Goal: Information Seeking & Learning: Learn about a topic

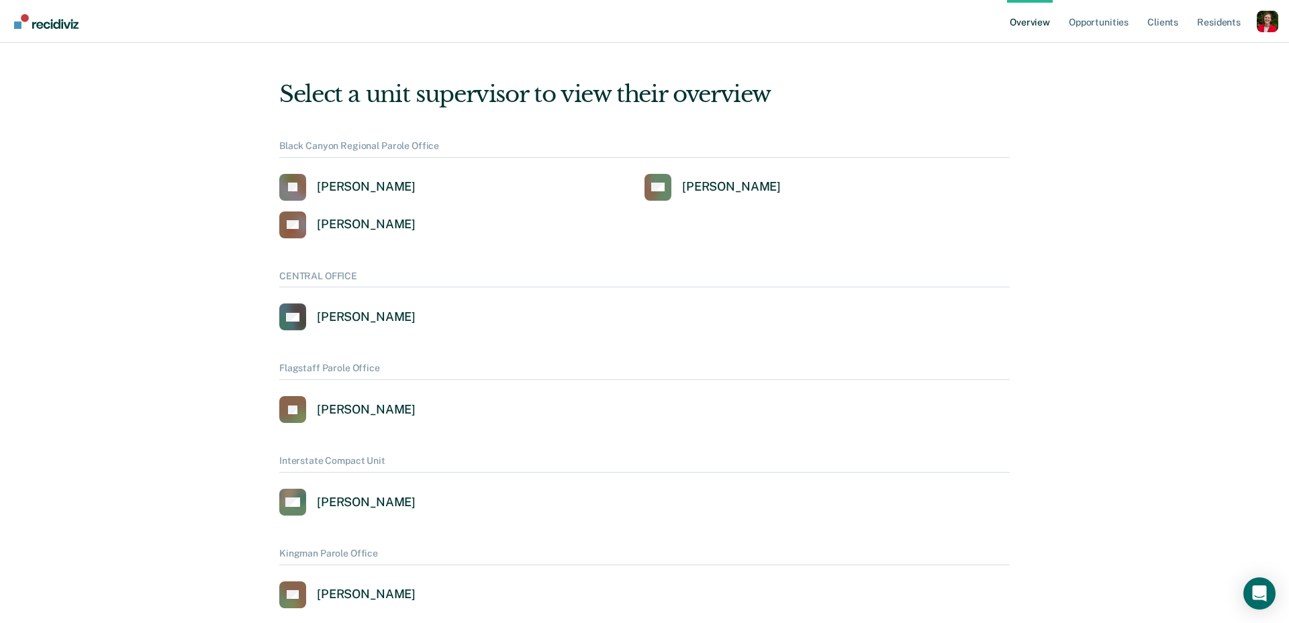
click at [1264, 25] on div "Profile dropdown button" at bounding box center [1267, 21] width 21 height 21
click at [1183, 60] on link "Profile" at bounding box center [1213, 61] width 87 height 11
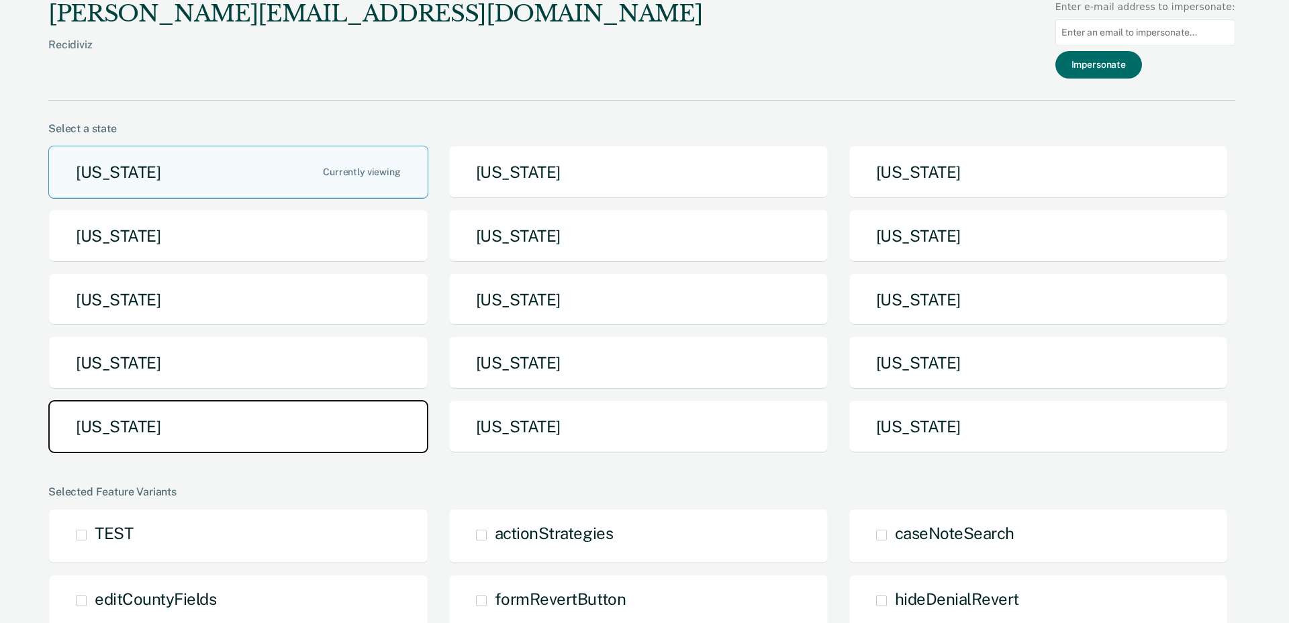
click at [232, 419] on button "[US_STATE]" at bounding box center [238, 426] width 380 height 53
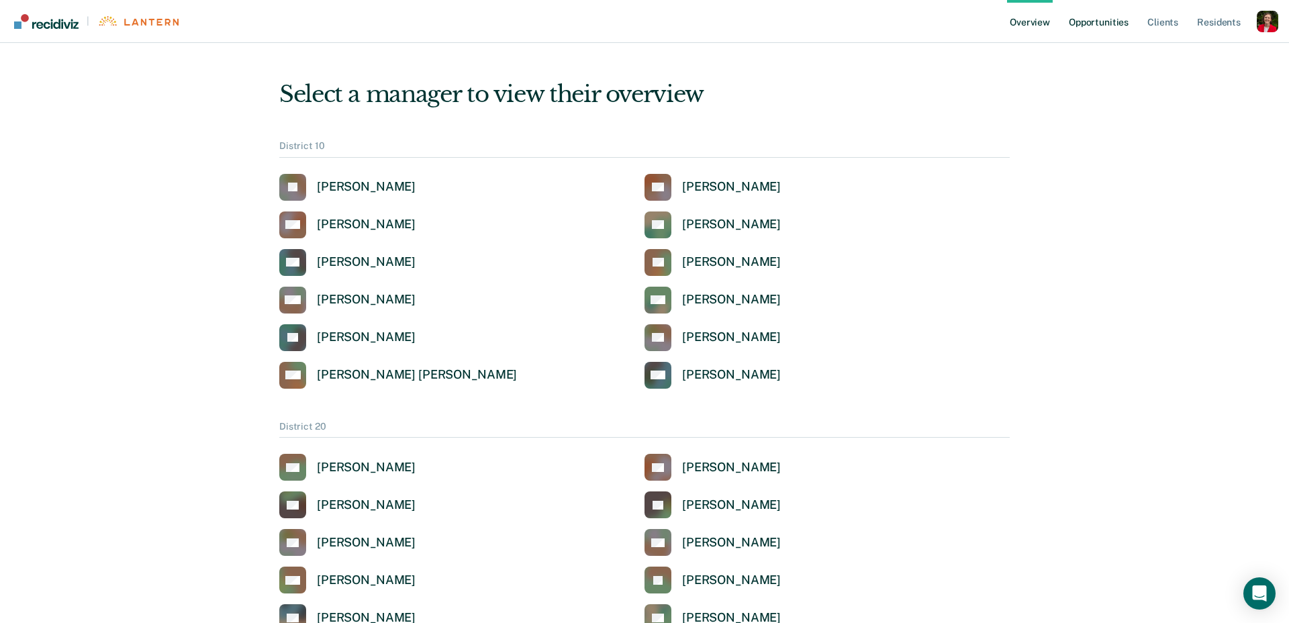
click at [1102, 24] on link "Opportunities" at bounding box center [1098, 21] width 65 height 43
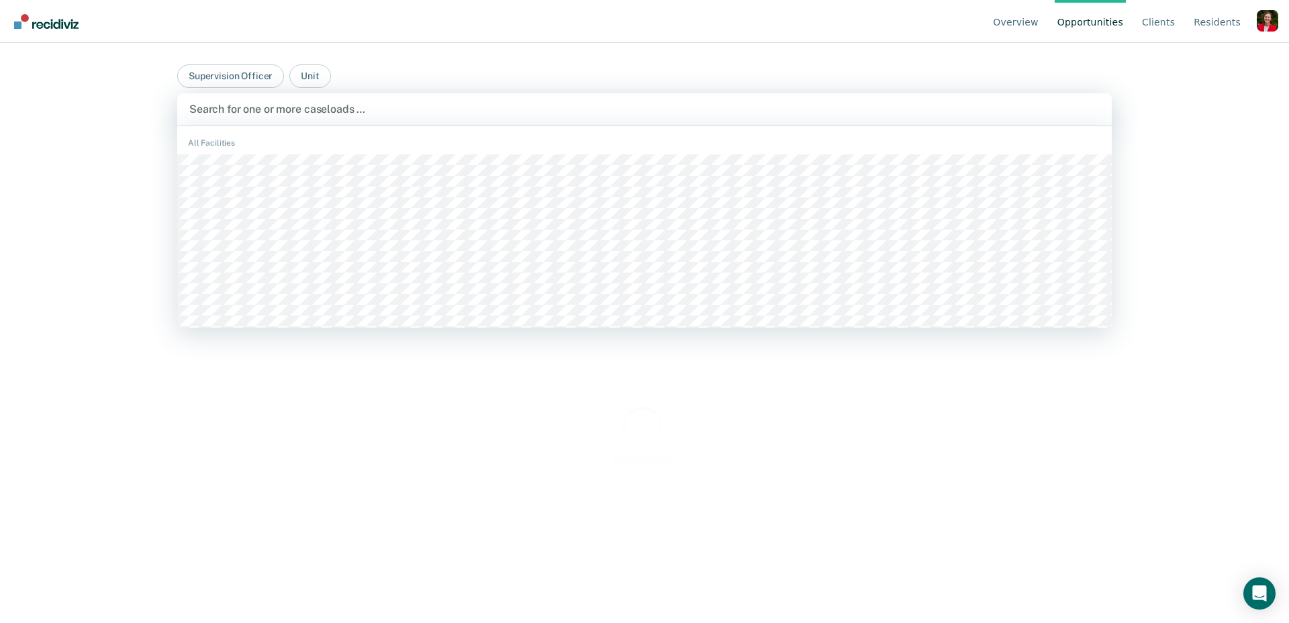
click at [277, 106] on div at bounding box center [644, 108] width 910 height 15
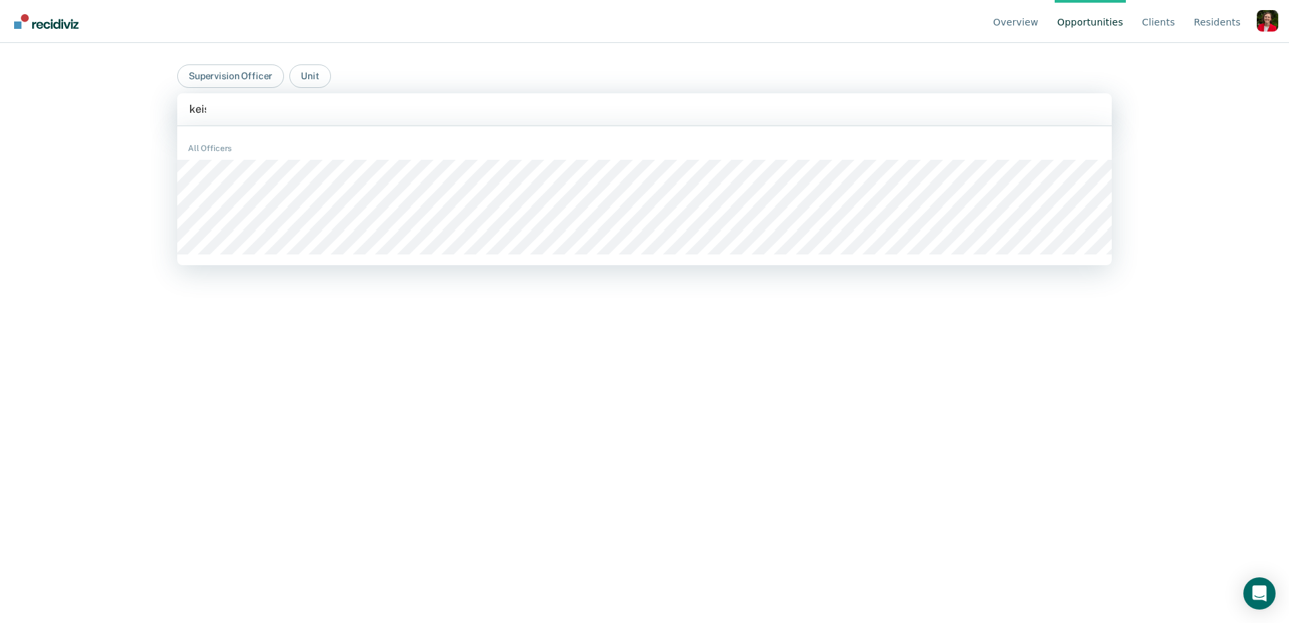
type input "keish"
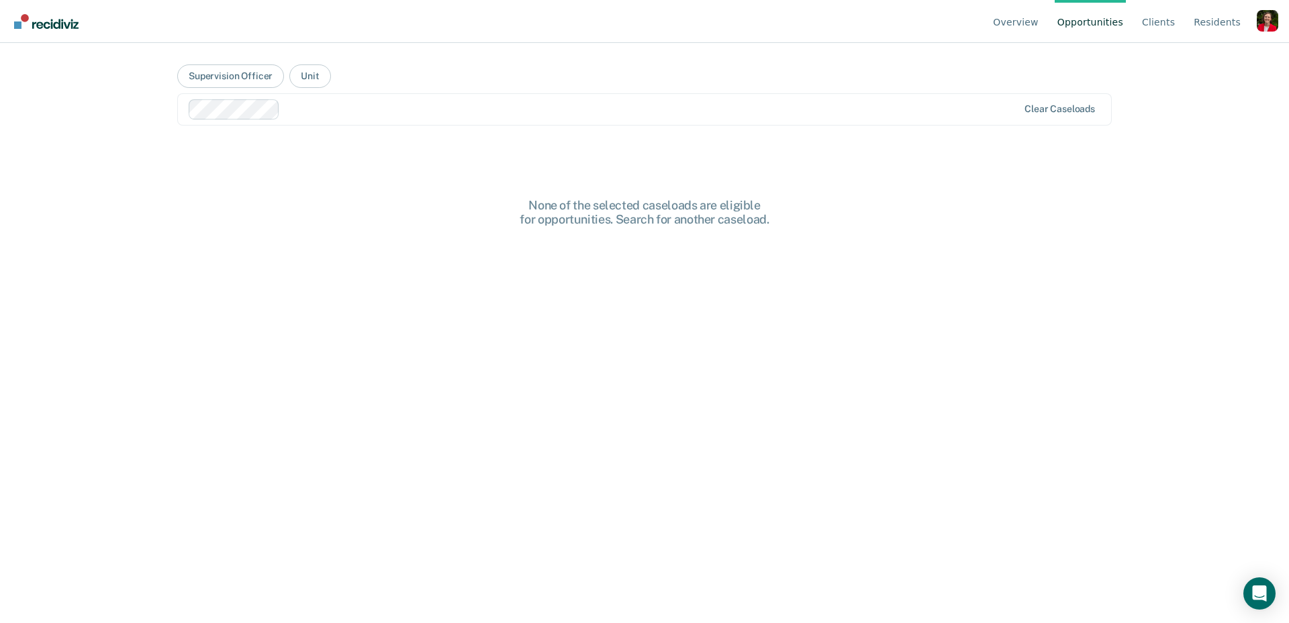
click at [121, 88] on div "Overview Opportunities Client s Resident s Profile How it works Go to Pathways …" at bounding box center [644, 311] width 1289 height 623
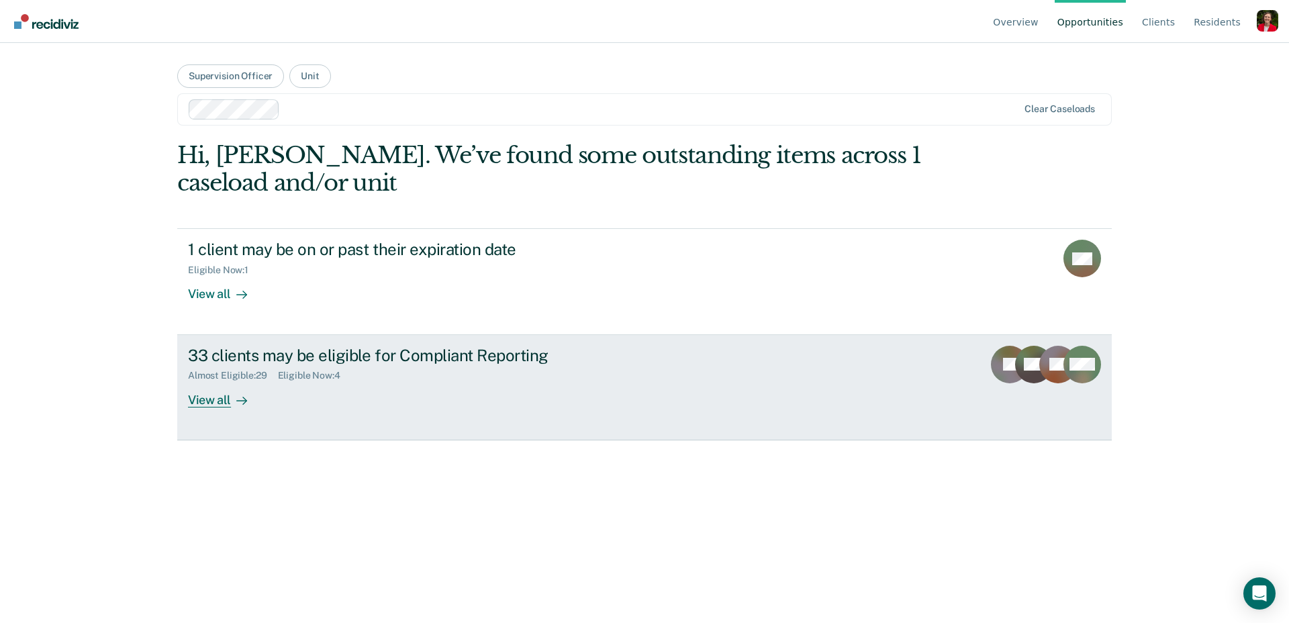
click at [293, 414] on link "33 clients may be eligible for Compliant Reporting Almost Eligible : 29 Eligibl…" at bounding box center [644, 387] width 934 height 105
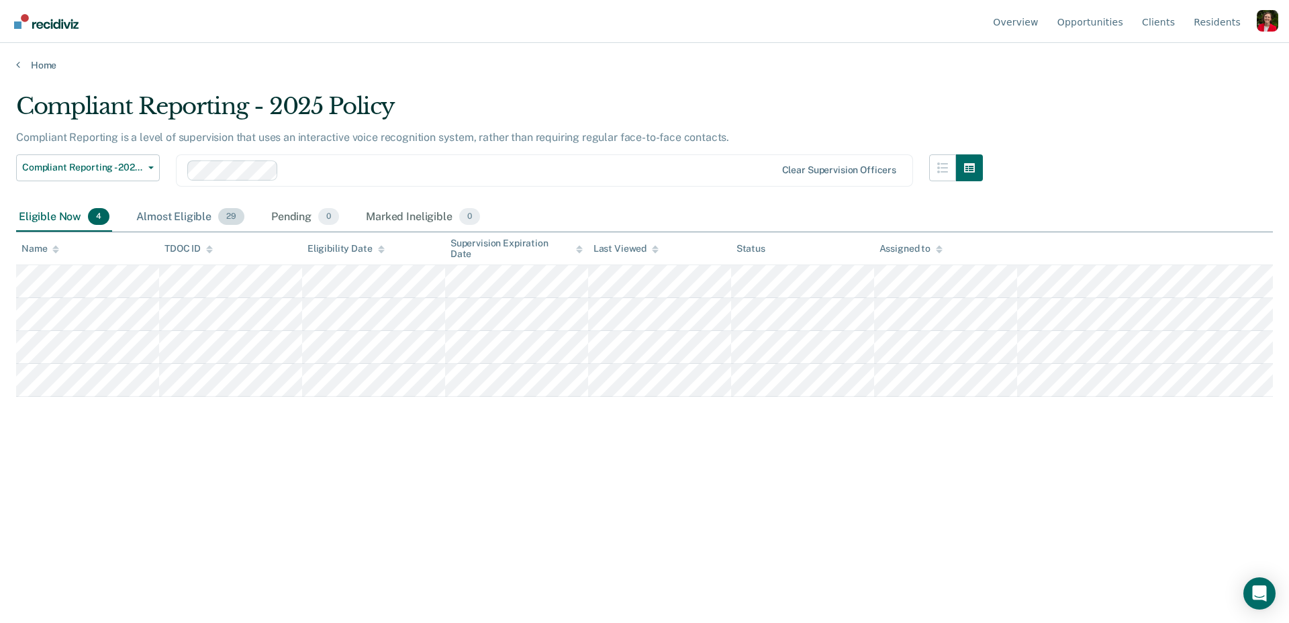
click at [158, 222] on div "Almost Eligible 29" at bounding box center [190, 218] width 113 height 30
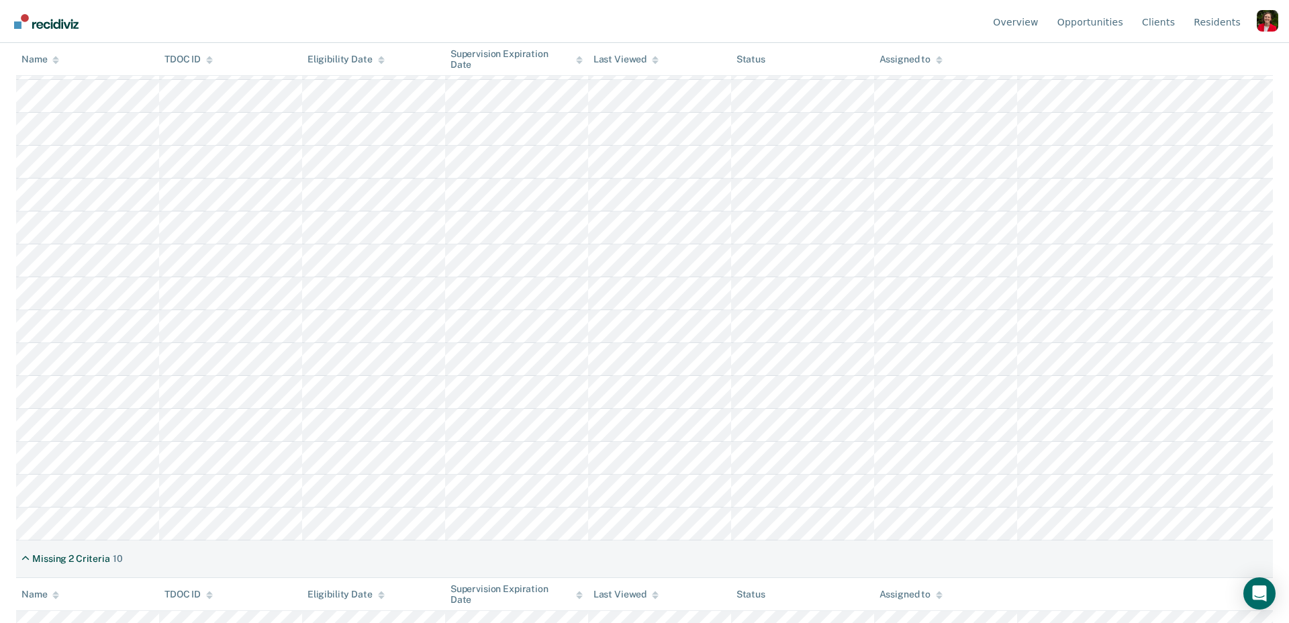
scroll to position [358, 0]
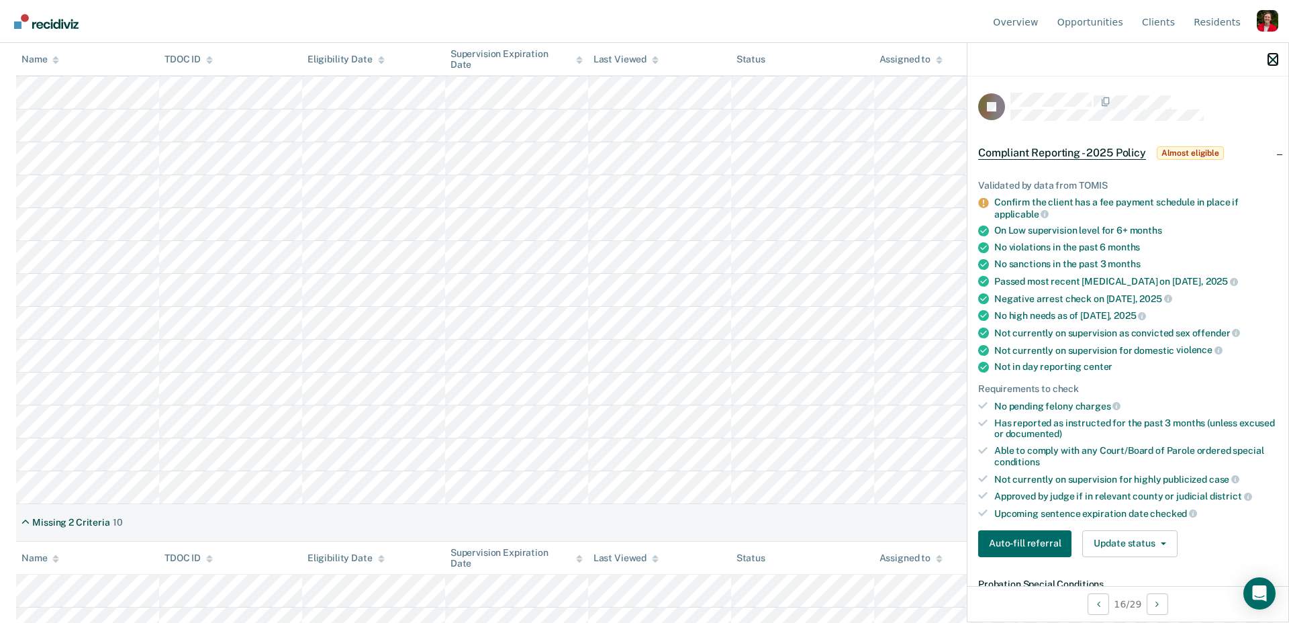
click at [1269, 59] on icon "button" at bounding box center [1272, 59] width 9 height 9
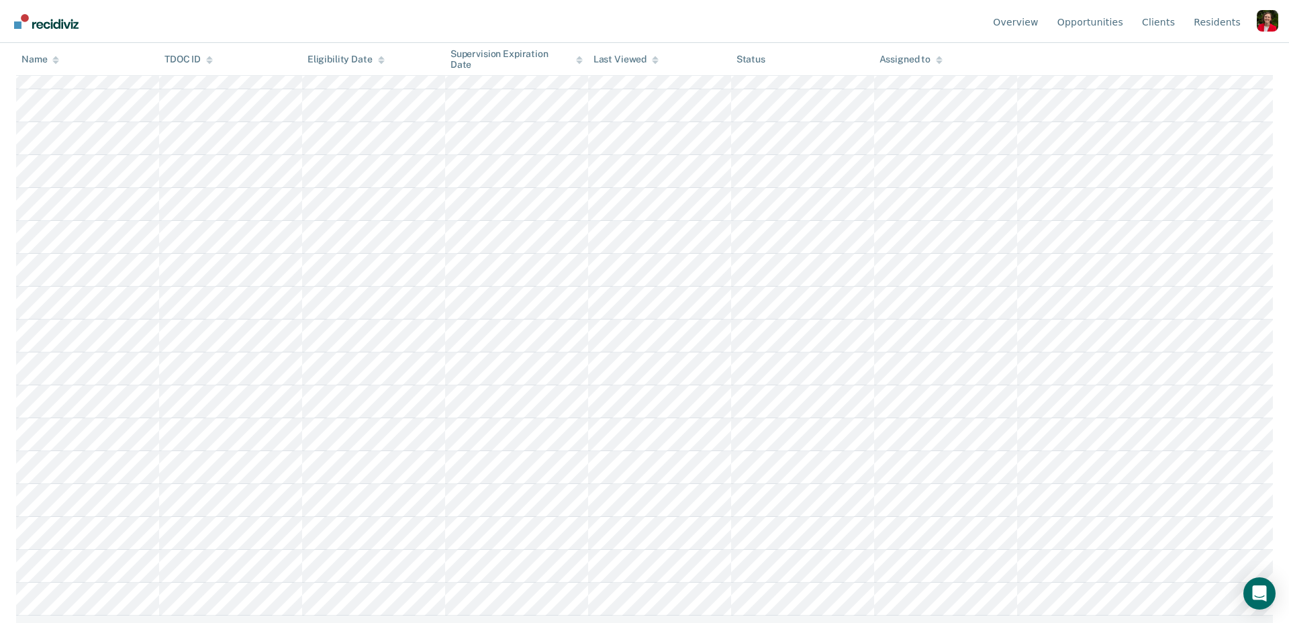
scroll to position [0, 0]
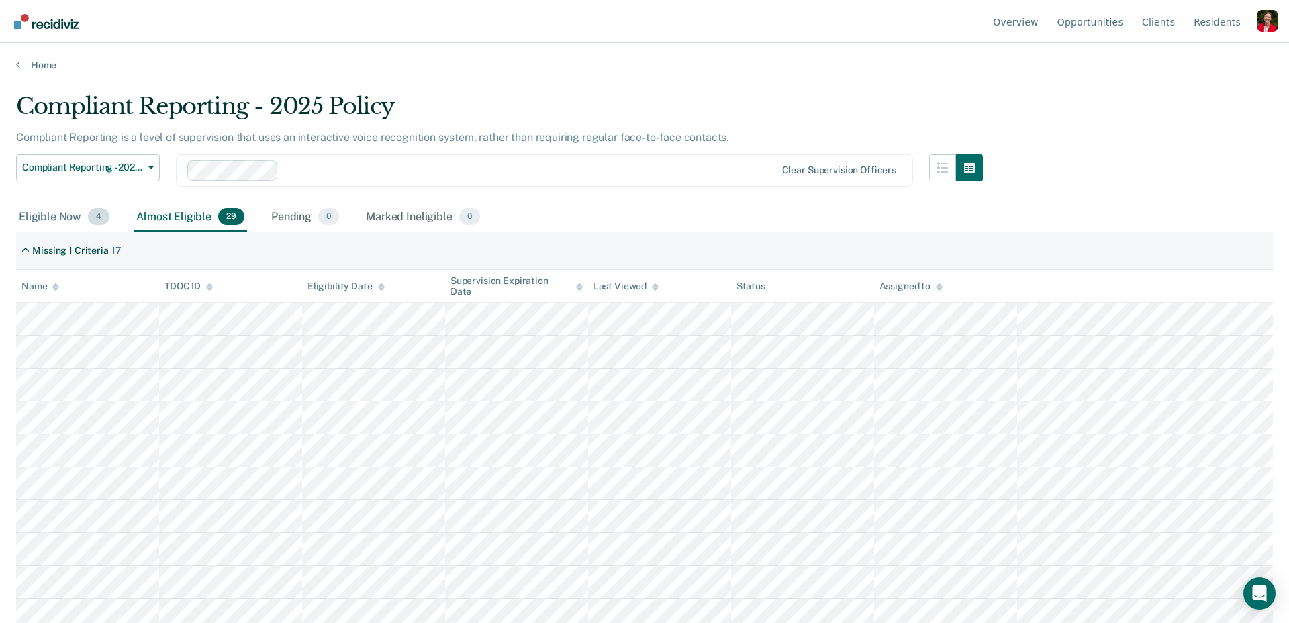
click at [70, 219] on div "Eligible Now 4" at bounding box center [64, 218] width 96 height 30
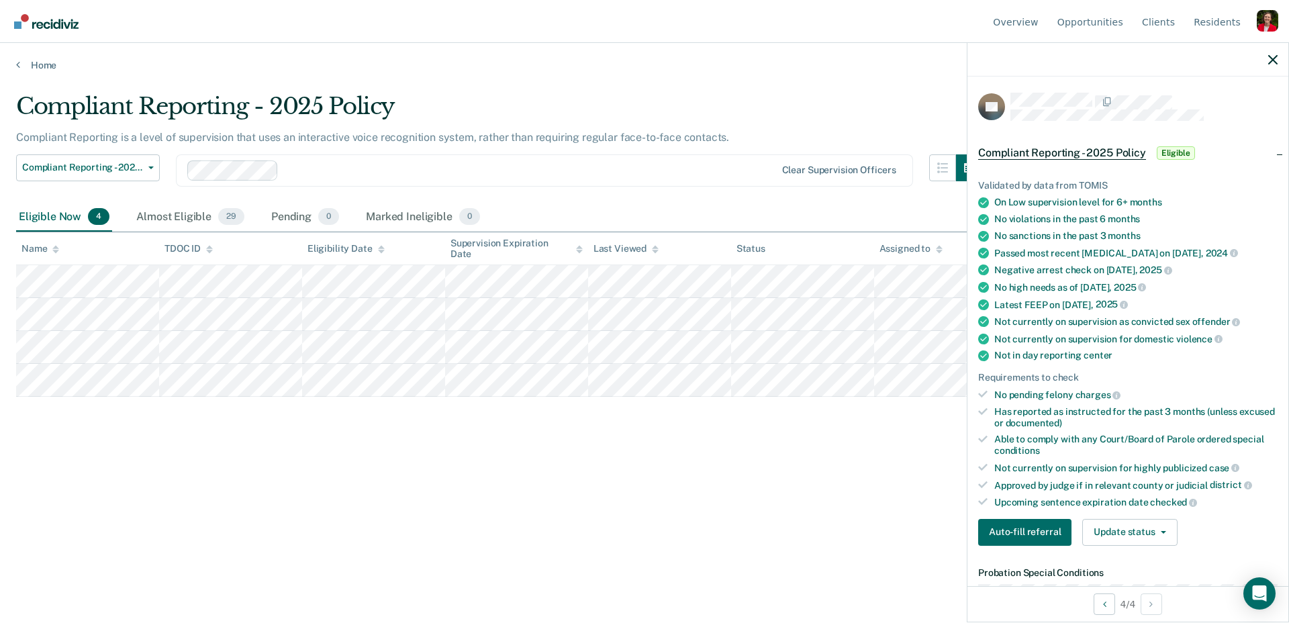
click at [120, 418] on div "Compliant Reporting - 2025 Policy Compliant Reporting is a level of supervision…" at bounding box center [644, 308] width 1257 height 430
click at [154, 211] on div "Almost Eligible 29" at bounding box center [190, 218] width 113 height 30
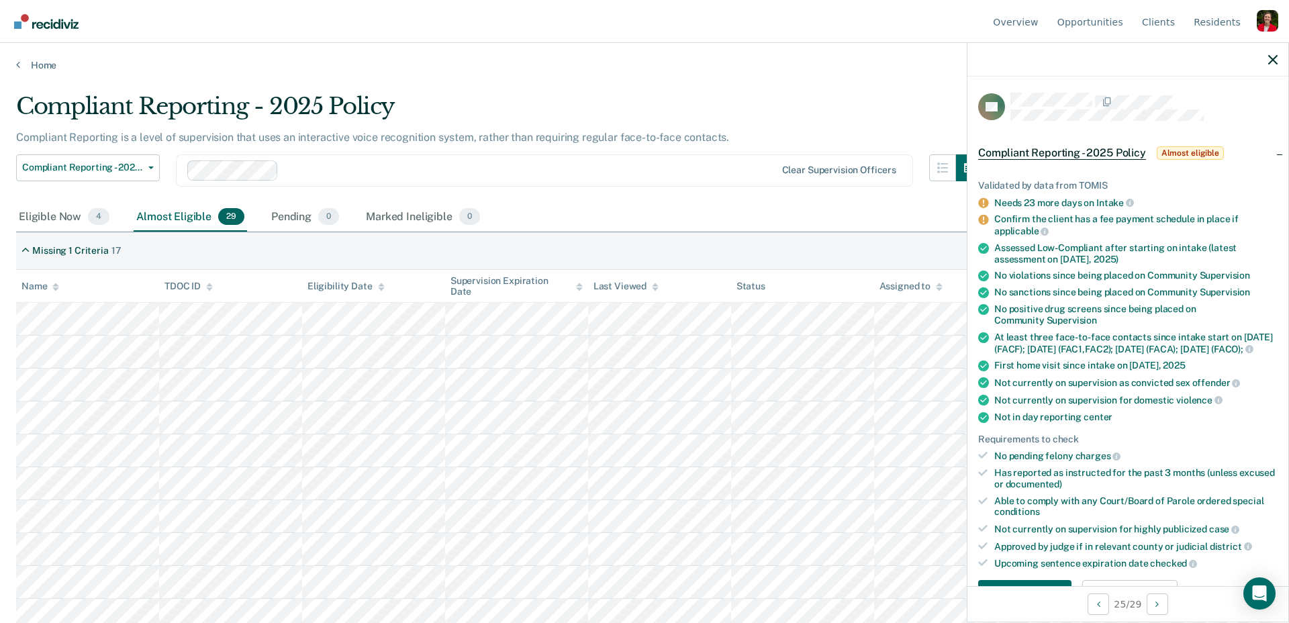
scroll to position [301, 0]
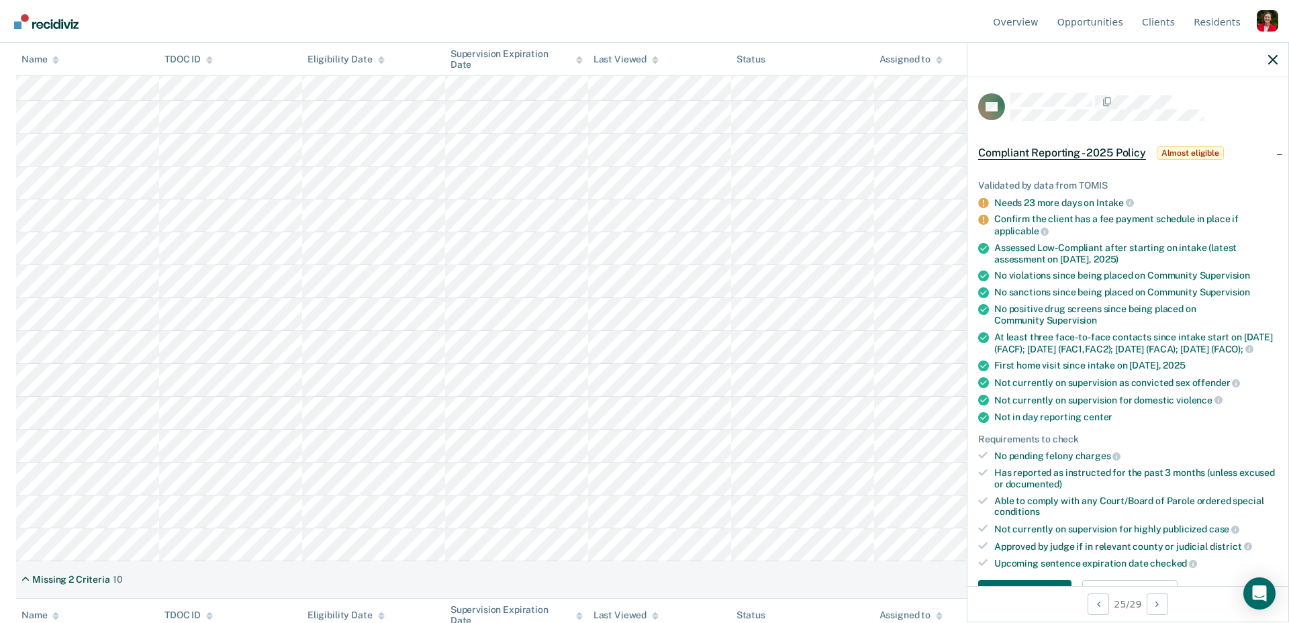
click at [1198, 193] on ul "Validated by data from TOMIS Needs 23 more days on Intake Confirm the client ha…" at bounding box center [1127, 374] width 299 height 389
